Goal: Task Accomplishment & Management: Manage account settings

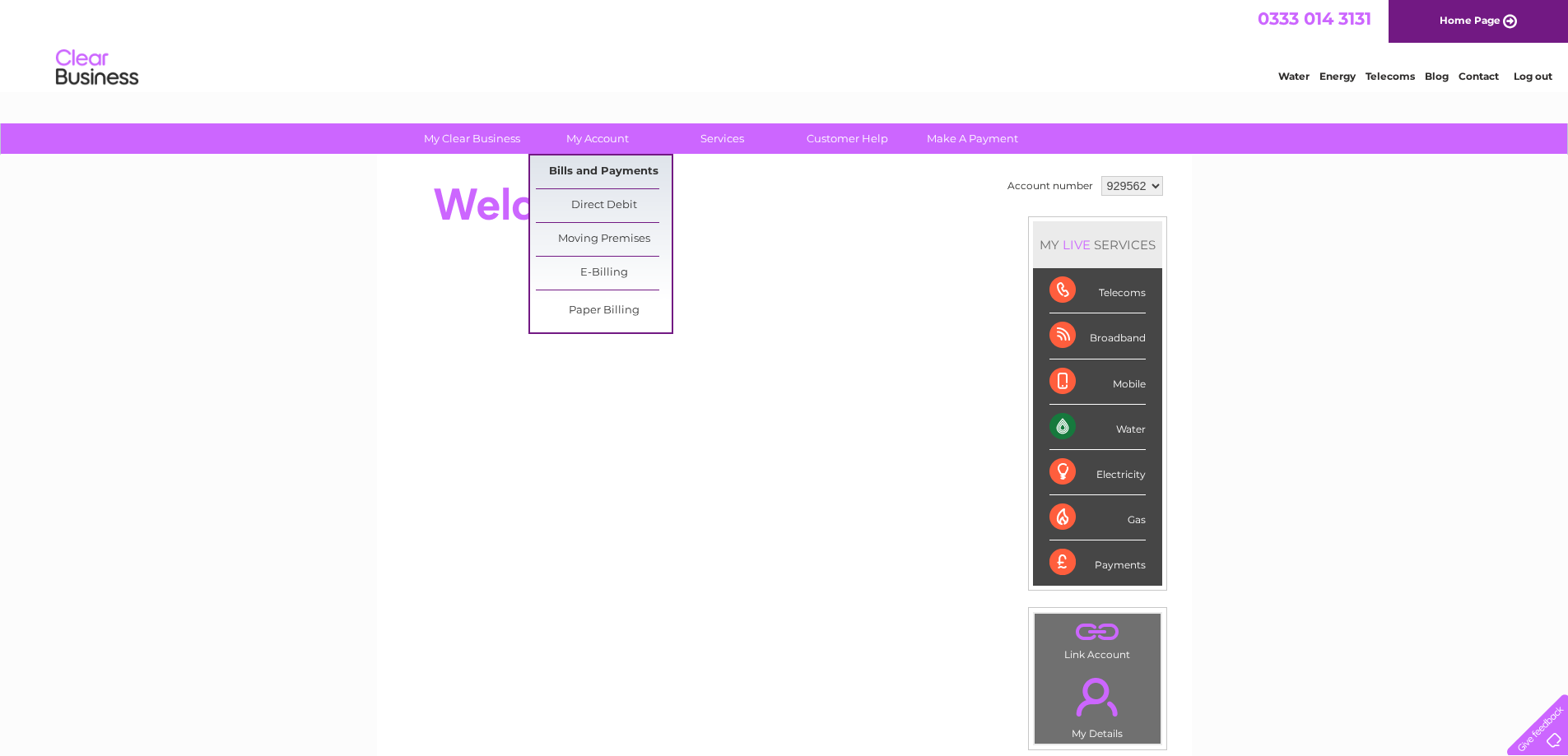
click at [595, 171] on link "Bills and Payments" at bounding box center [603, 172] width 136 height 33
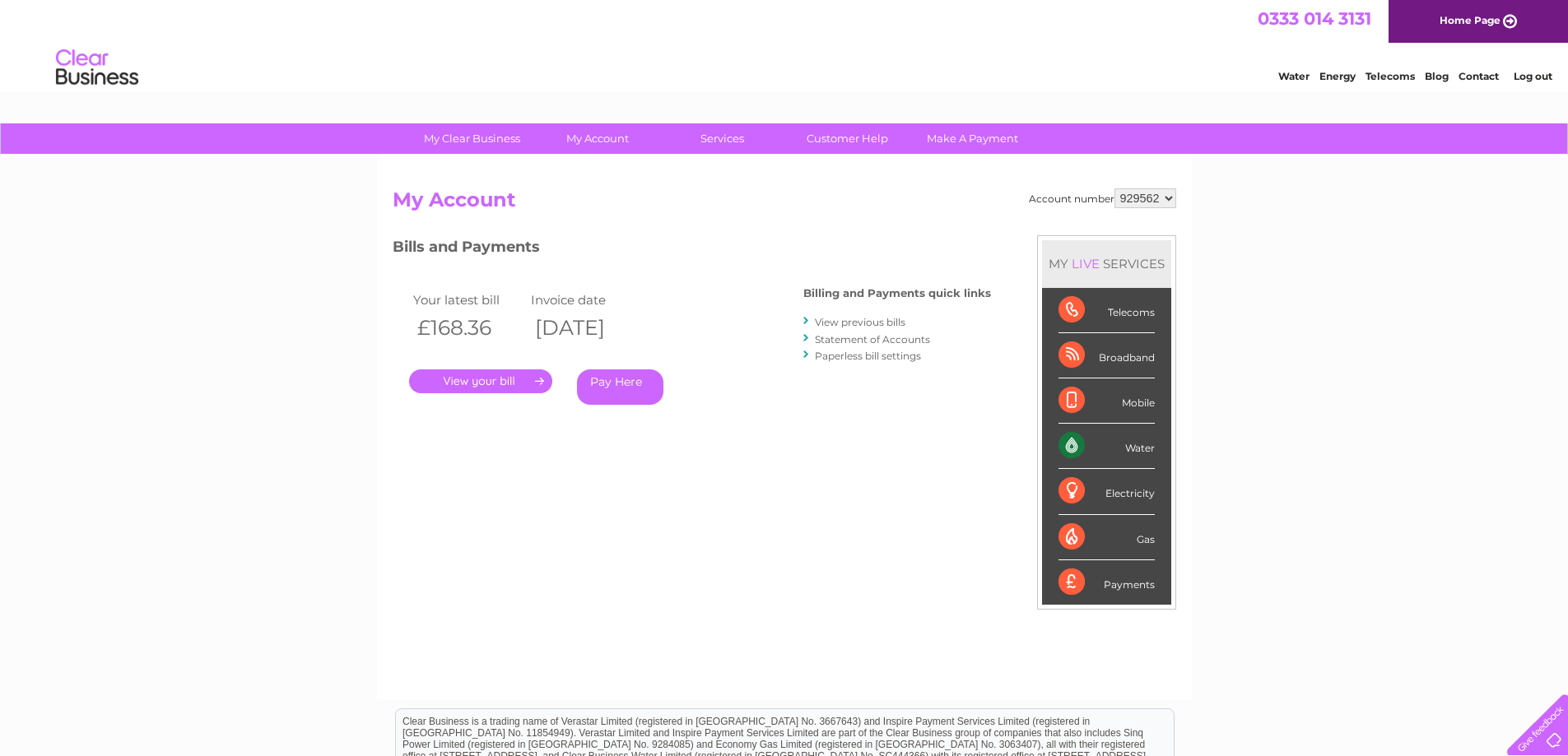
click at [492, 386] on link "." at bounding box center [480, 382] width 143 height 24
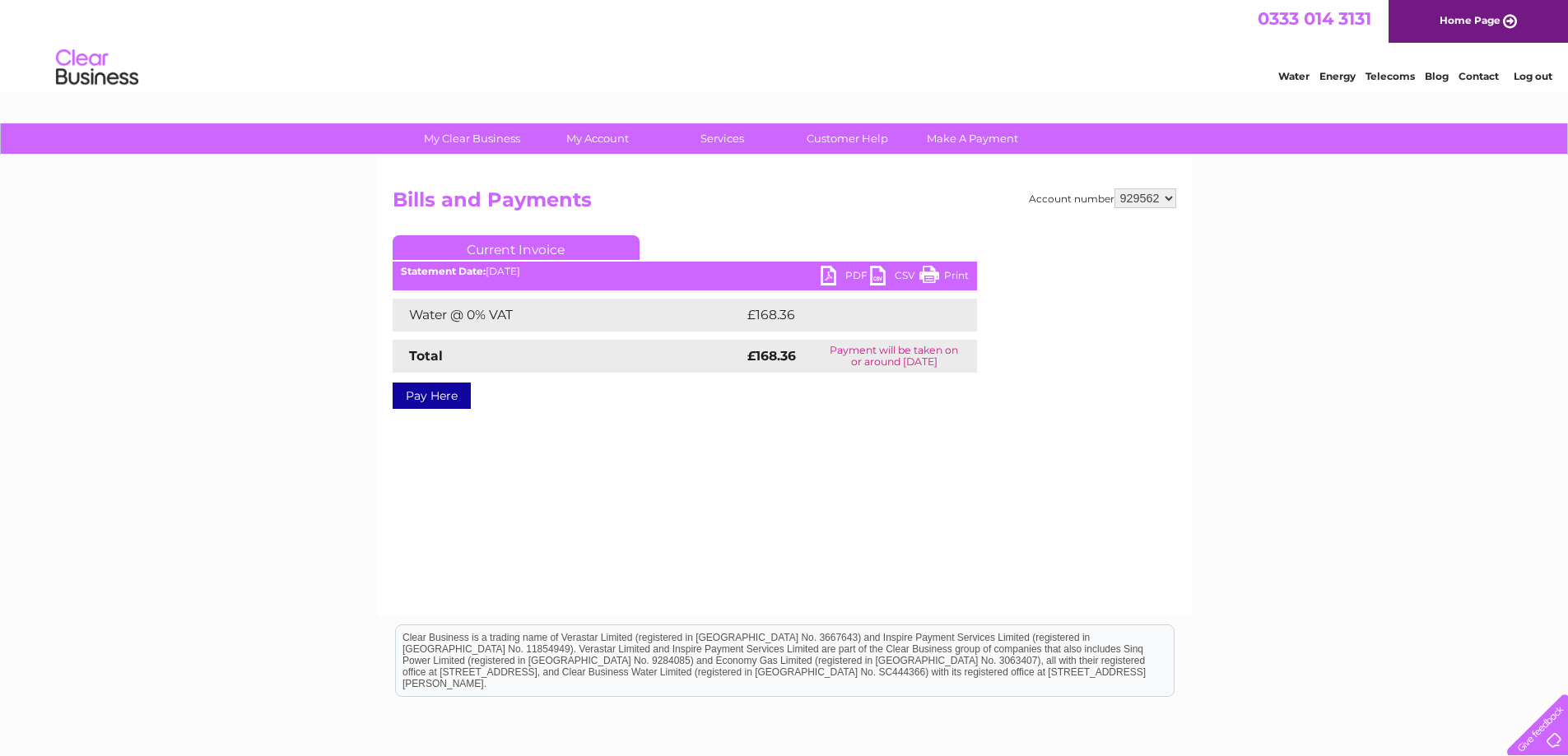
click at [854, 276] on link "PDF" at bounding box center [845, 278] width 49 height 24
